Goal: Find specific page/section: Find specific page/section

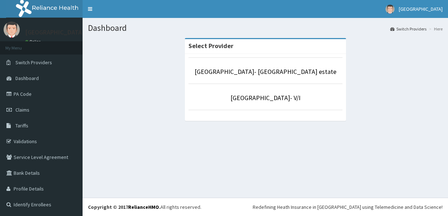
click at [247, 77] on p "Faith City Hospital- Ajao estate" at bounding box center [266, 71] width 154 height 9
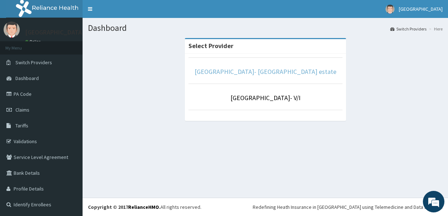
click at [252, 74] on link "Faith City Hospital- Ajao estate" at bounding box center [266, 72] width 142 height 8
click at [42, 96] on link "PA Code" at bounding box center [41, 94] width 83 height 16
